Goal: Book appointment/travel/reservation

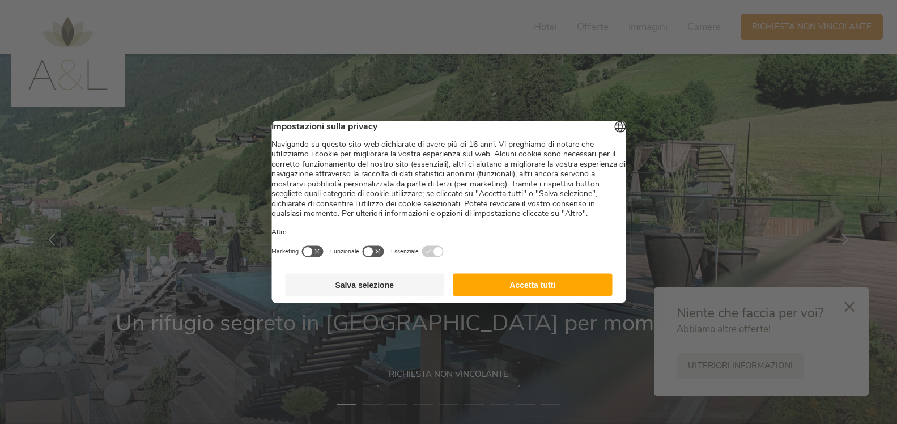
click at [544, 296] on button "Accetta tutti" at bounding box center [532, 285] width 159 height 23
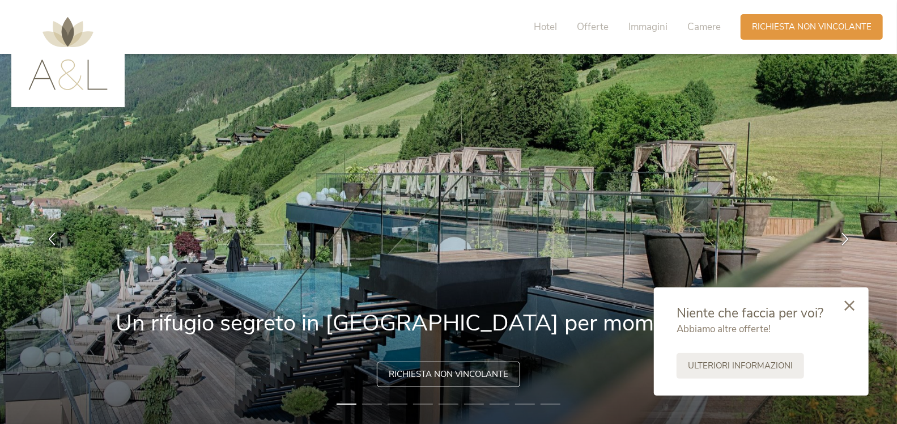
click at [849, 308] on icon at bounding box center [850, 305] width 10 height 10
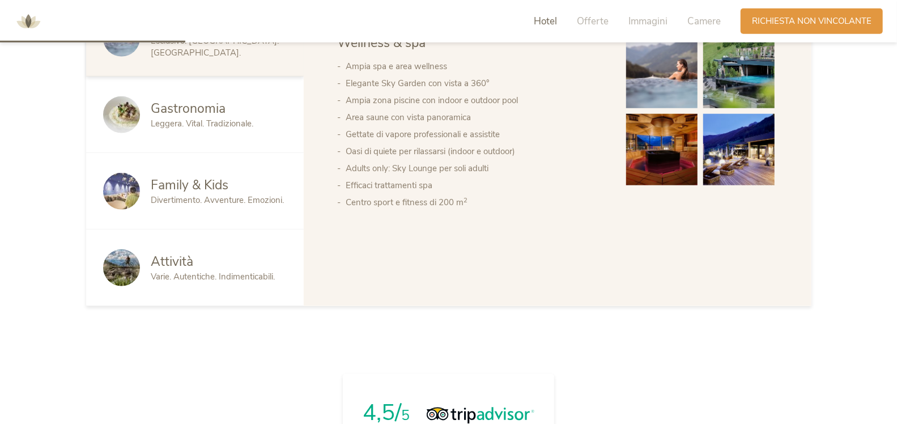
scroll to position [714, 0]
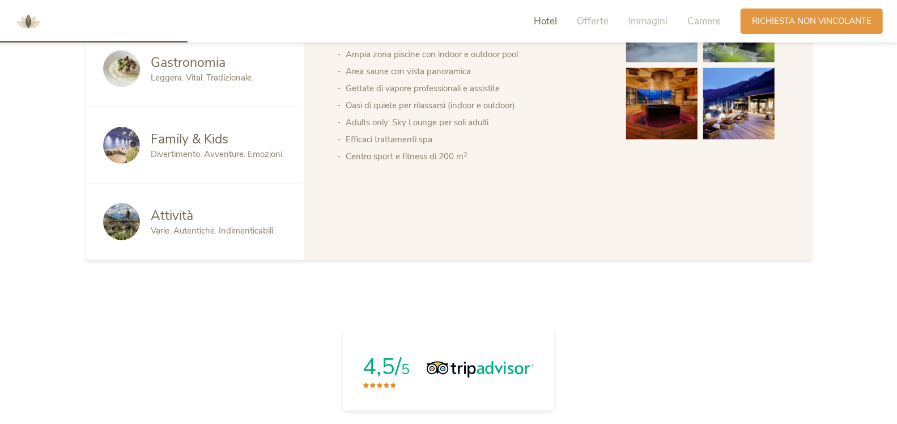
click at [233, 149] on span "Divertimento. Avventure. Emozioni." at bounding box center [217, 154] width 133 height 11
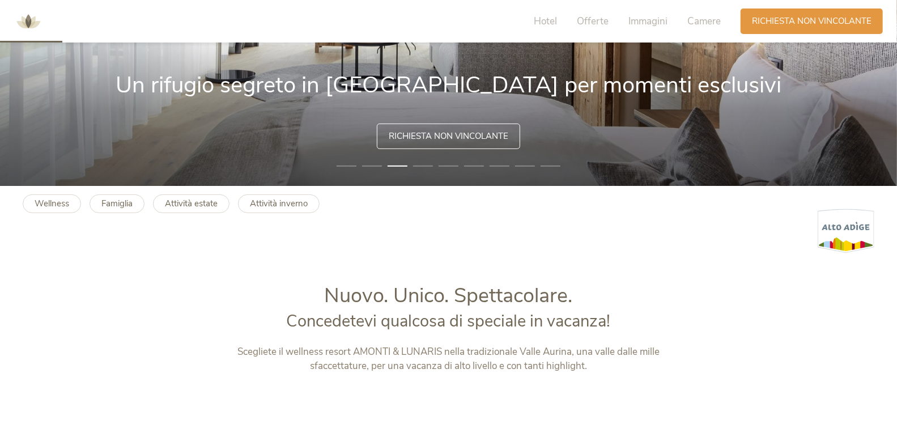
scroll to position [0, 0]
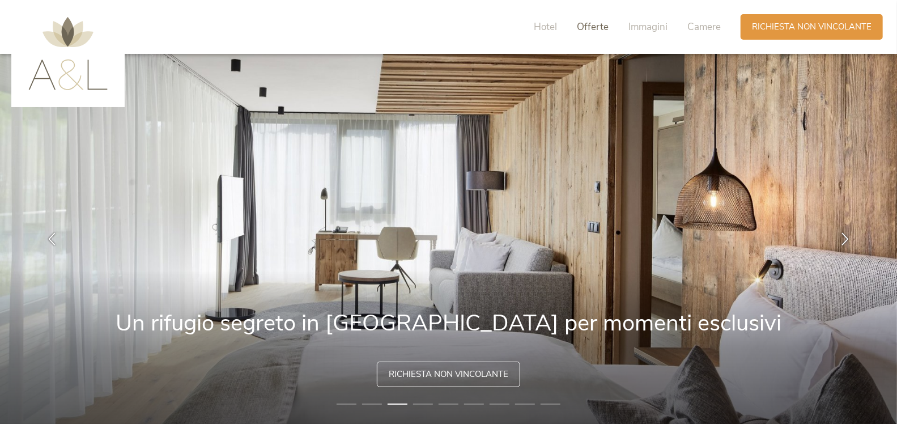
click at [589, 20] on span "Offerte" at bounding box center [593, 26] width 32 height 13
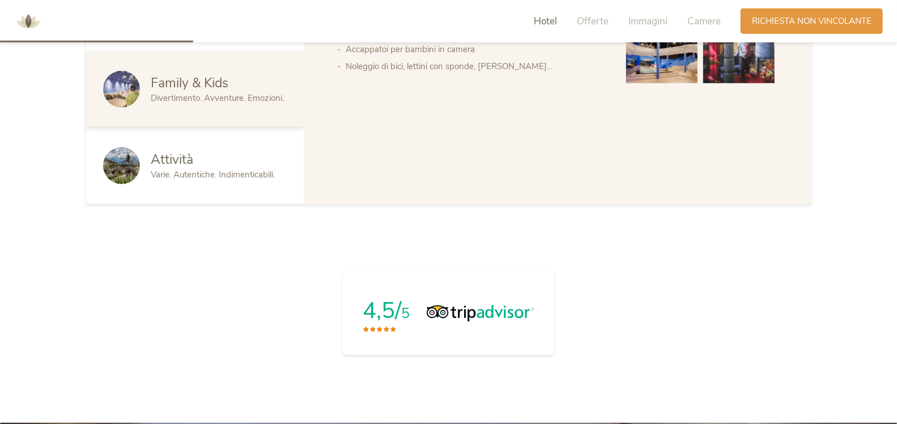
scroll to position [719, 0]
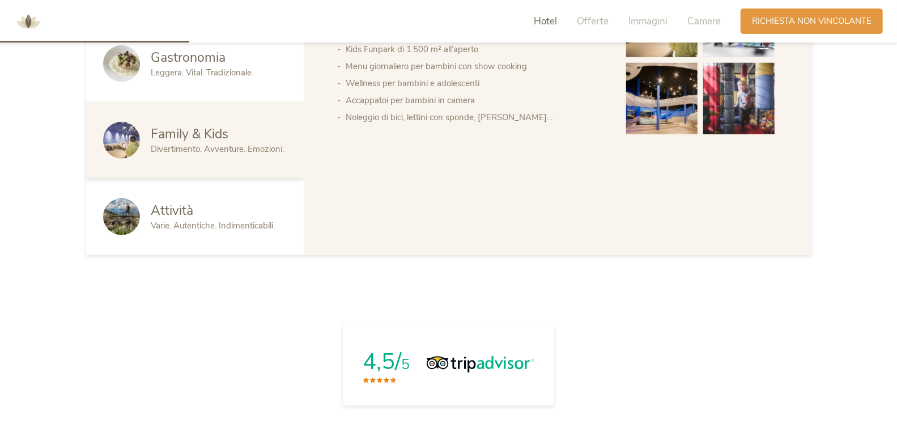
click at [688, 20] on div "Hotel Offerte Immagini Camere" at bounding box center [630, 22] width 221 height 26
click at [704, 20] on span "Camere" at bounding box center [704, 21] width 33 height 13
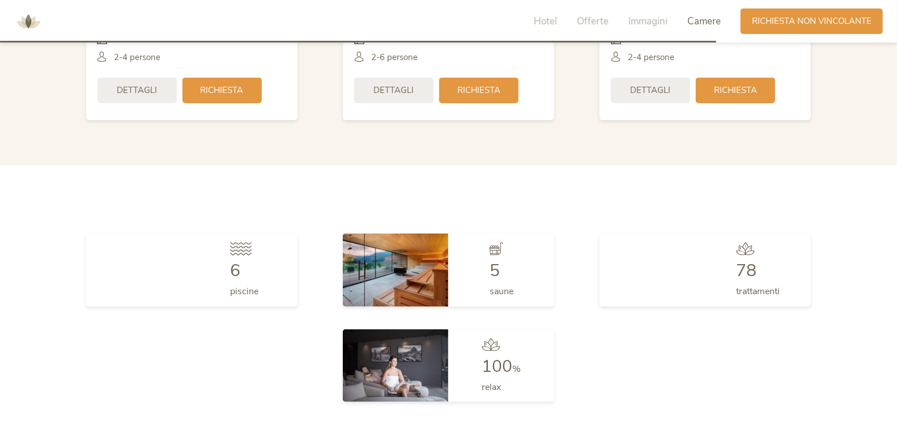
scroll to position [2601, 0]
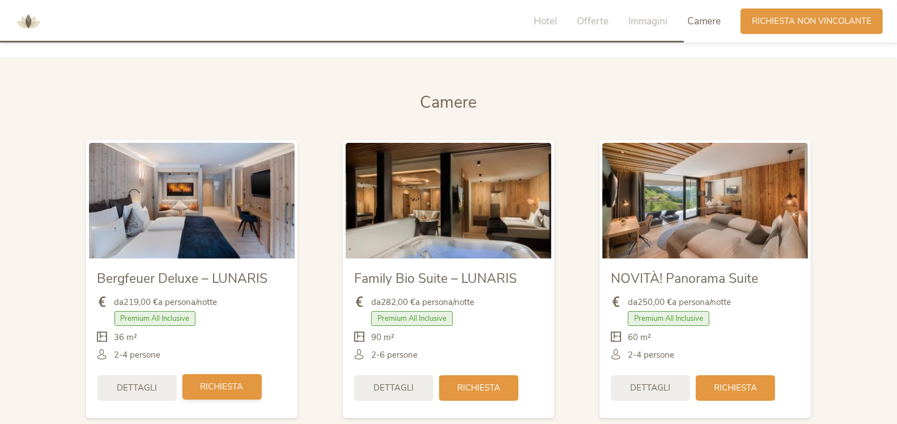
click at [238, 384] on span "Richiesta" at bounding box center [222, 387] width 43 height 12
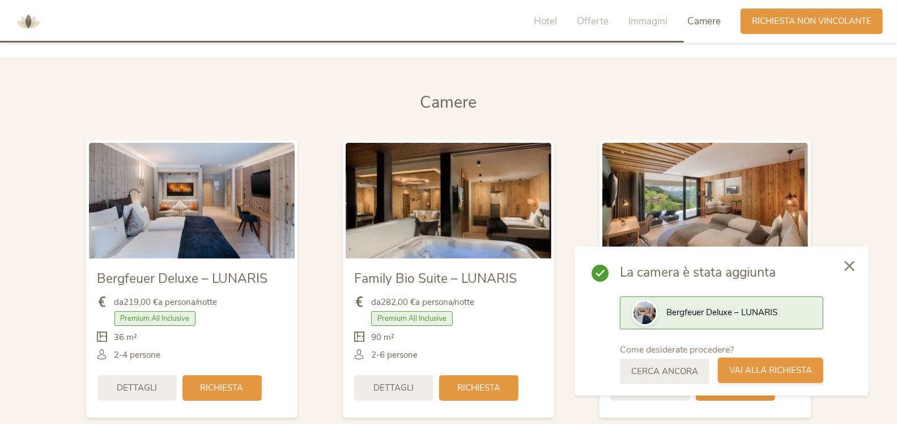
click at [797, 373] on span "Vai alla richiesta" at bounding box center [771, 370] width 83 height 12
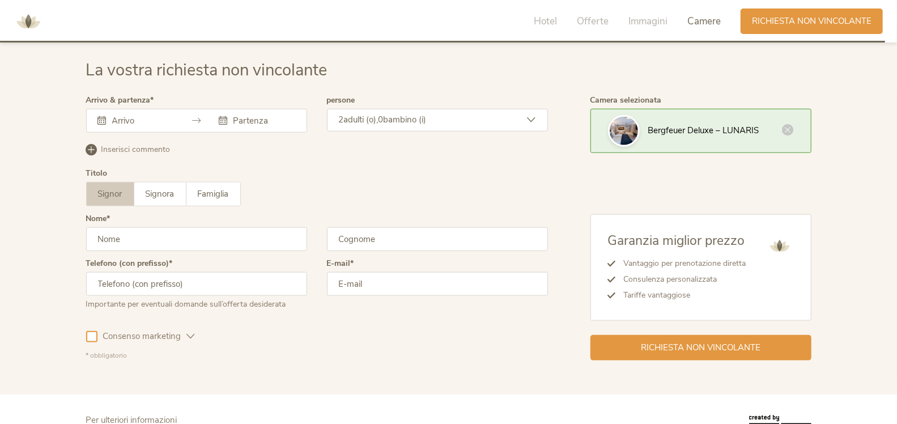
scroll to position [3366, 0]
click at [154, 117] on input "text" at bounding box center [141, 119] width 65 height 11
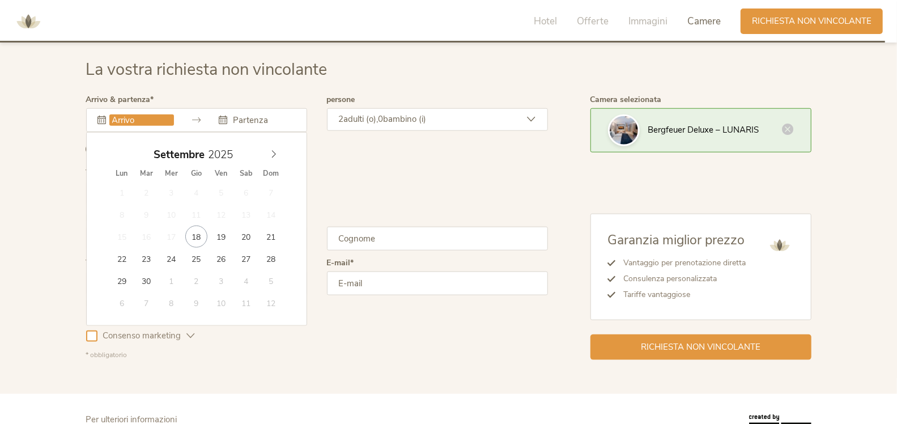
click at [272, 158] on div "[DATE]" at bounding box center [196, 155] width 175 height 22
click at [279, 150] on span at bounding box center [273, 152] width 19 height 16
click at [279, 151] on span at bounding box center [273, 152] width 19 height 16
type input "[DATE]"
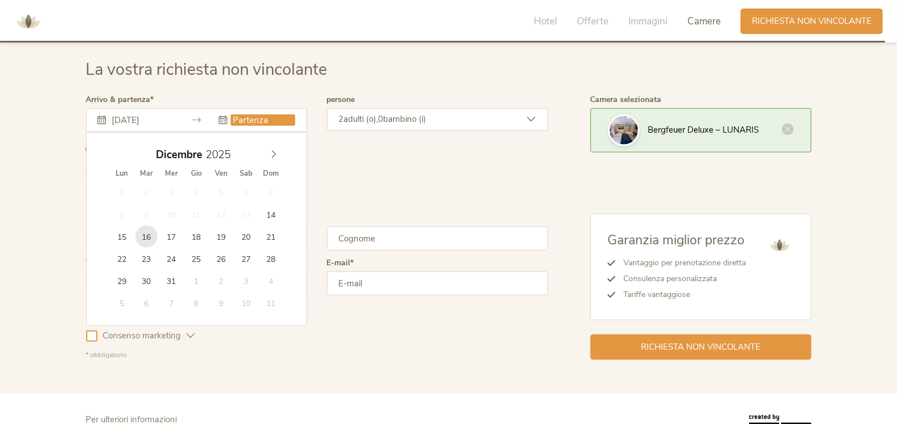
type input "[DATE]"
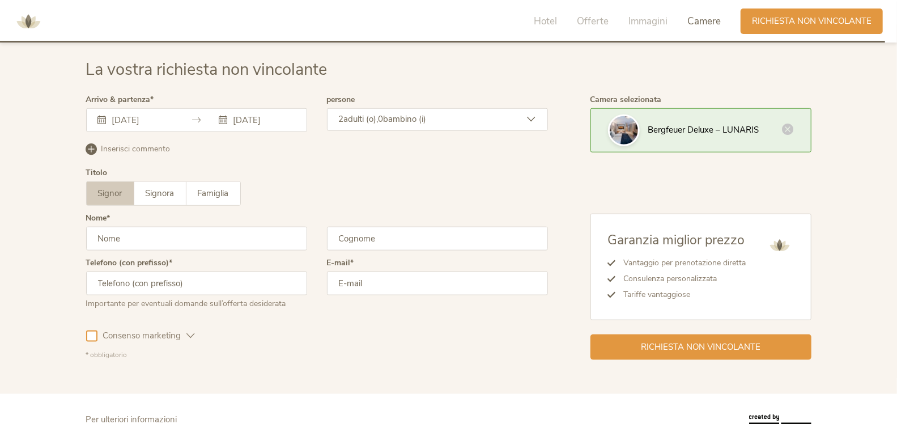
click at [438, 160] on div "Inserisci commento Elimina commento" at bounding box center [317, 155] width 462 height 28
click at [454, 113] on div "2 adulti (o), 0 bambino (i)" at bounding box center [437, 119] width 221 height 23
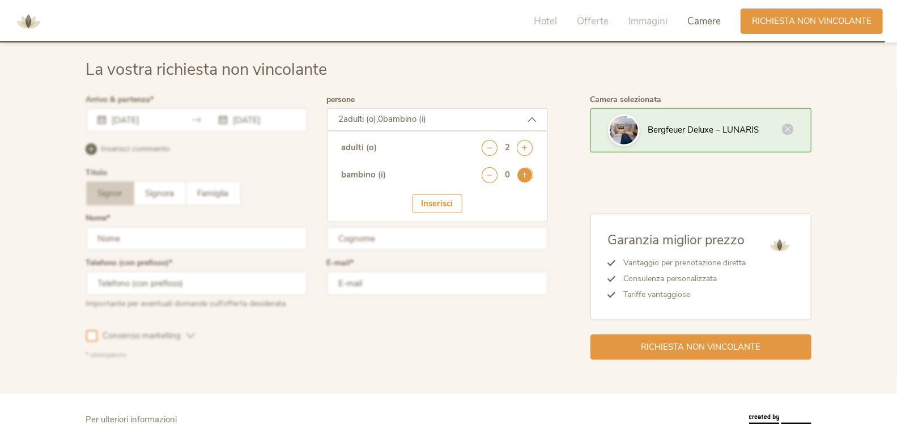
click at [524, 174] on icon at bounding box center [526, 175] width 16 height 16
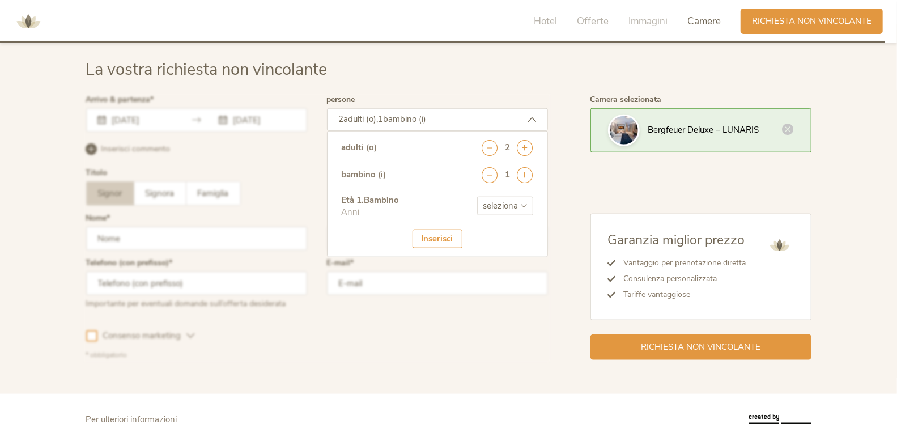
select select "7"
click option "7" at bounding box center [0, 0] width 0 height 0
click at [441, 241] on div "Inserisci" at bounding box center [438, 239] width 50 height 19
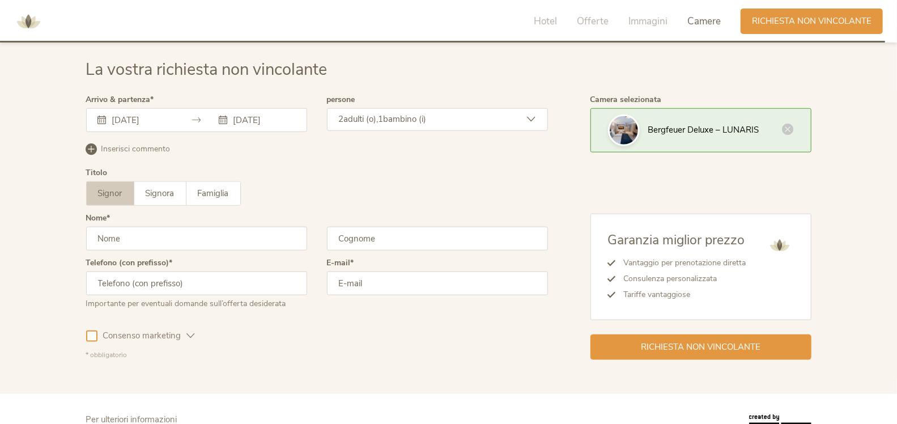
click at [152, 238] on input "text" at bounding box center [196, 239] width 221 height 24
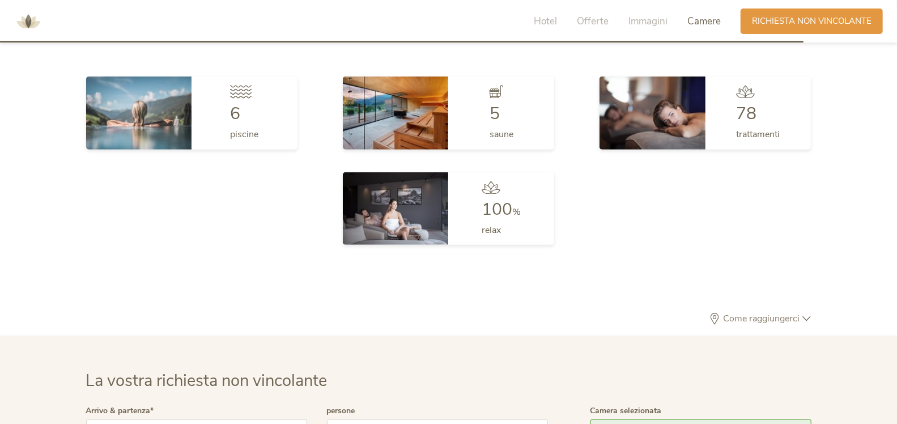
scroll to position [3293, 0]
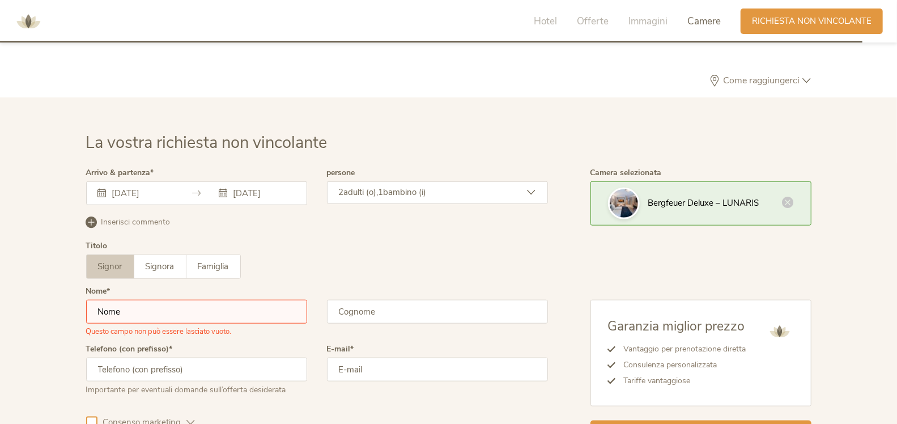
click at [138, 303] on input "text" at bounding box center [196, 312] width 221 height 24
type input "Azzurra"
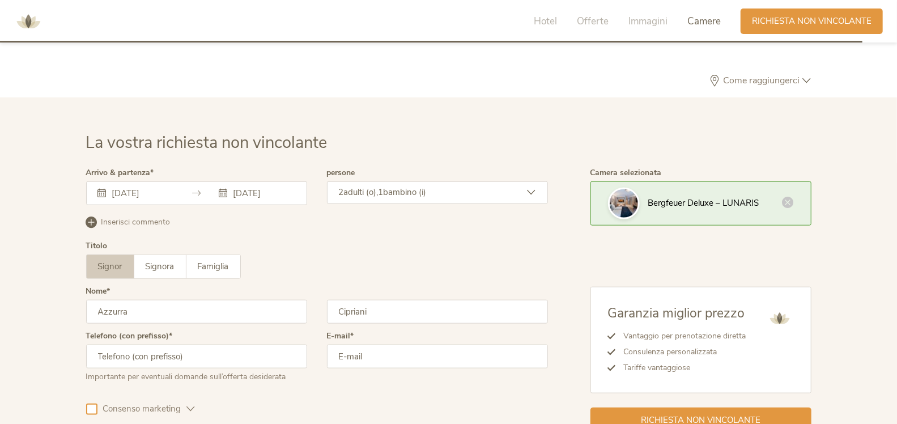
type input "Cipriani"
click at [134, 356] on input "text" at bounding box center [196, 357] width 221 height 24
type input "0"
type input "3283451182"
click at [402, 351] on input "email" at bounding box center [437, 357] width 221 height 24
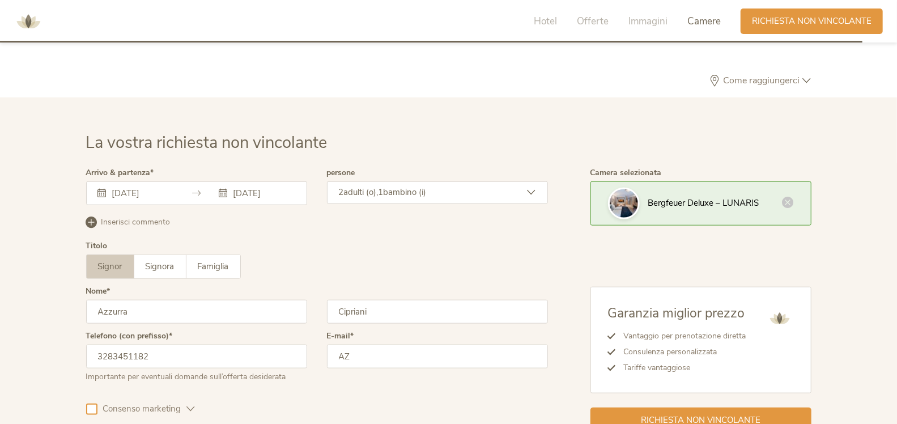
type input "A"
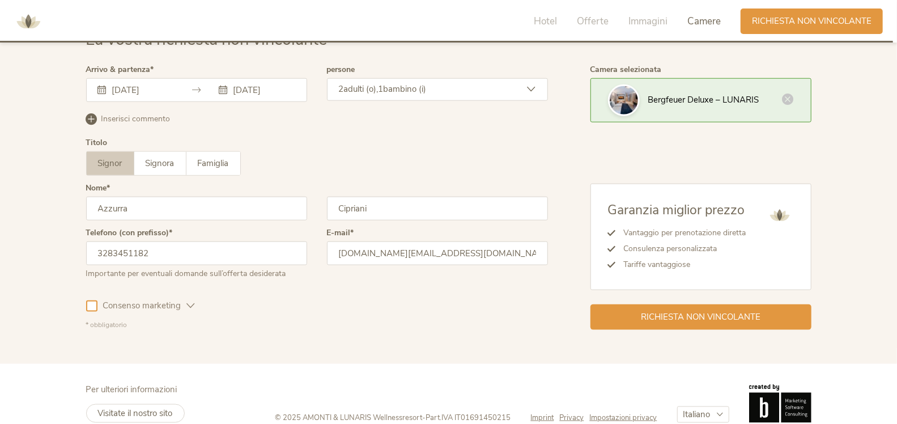
scroll to position [3412, 0]
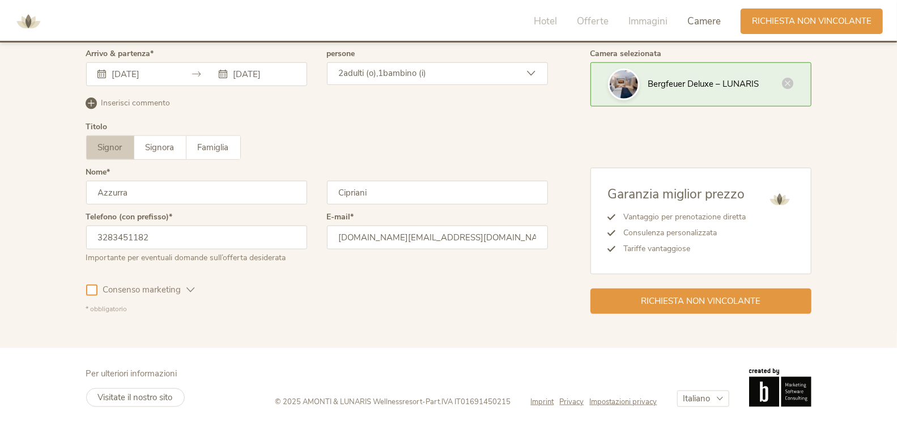
type input "[DOMAIN_NAME][EMAIL_ADDRESS][DOMAIN_NAME]"
click at [97, 291] on span "Consenso marketing" at bounding box center [142, 290] width 90 height 12
drag, startPoint x: 176, startPoint y: 289, endPoint x: 182, endPoint y: 289, distance: 6.2
click at [178, 289] on span "Consenso marketing" at bounding box center [142, 290] width 90 height 12
click at [192, 291] on icon at bounding box center [191, 290] width 9 height 9
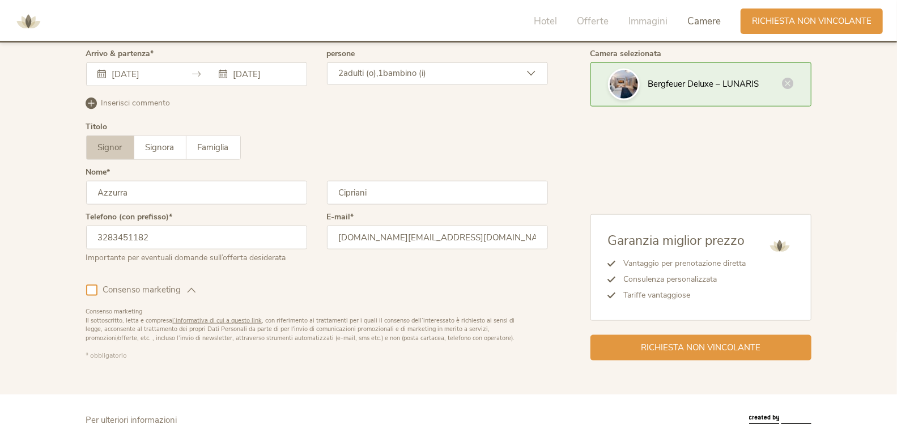
click at [94, 289] on div at bounding box center [91, 290] width 11 height 11
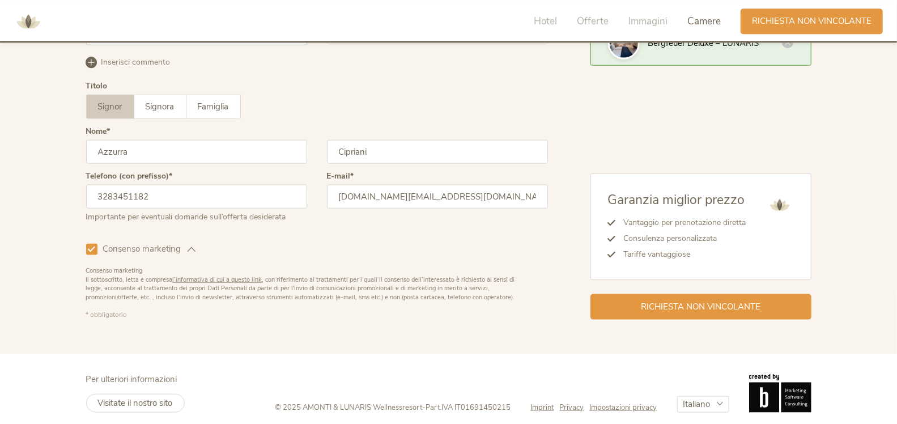
scroll to position [3459, 0]
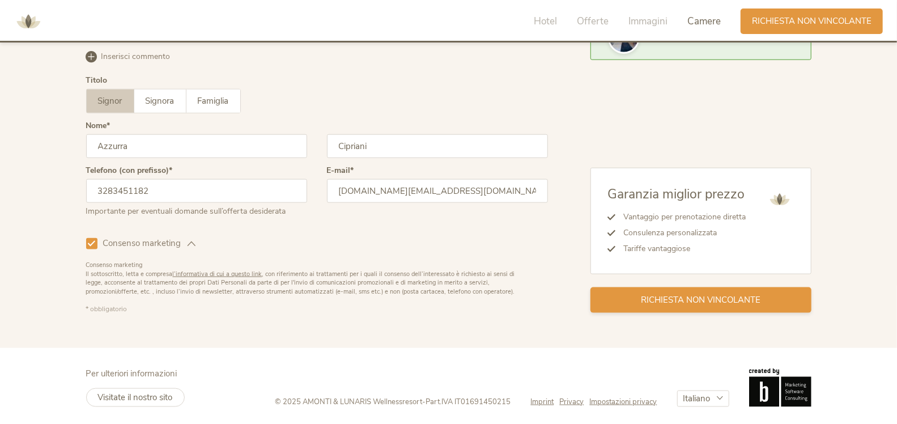
click at [739, 303] on div "Richiesta non vincolante" at bounding box center [701, 300] width 221 height 26
